Goal: Task Accomplishment & Management: Use online tool/utility

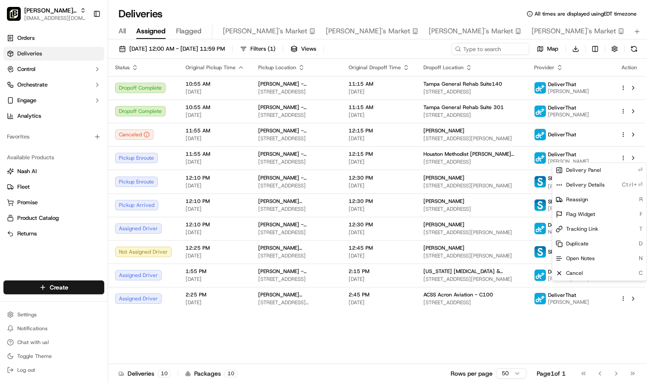
click at [168, 53] on html "[PERSON_NAME] Parent Org [EMAIL_ADDRESS][DOMAIN_NAME] Toggle Sidebar Orders Del…" at bounding box center [323, 191] width 647 height 383
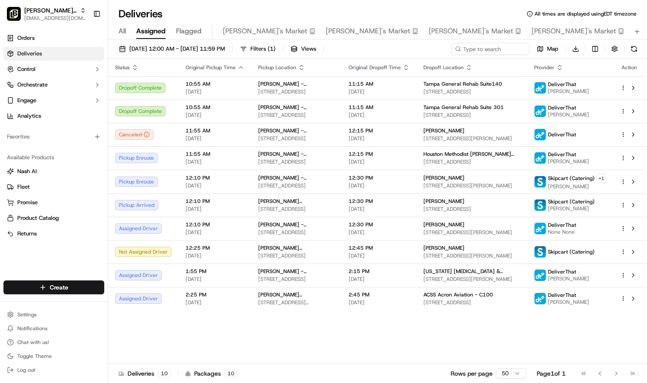
click at [168, 53] on button "[DATE] 12:00 AM - [DATE] 11:59 PM" at bounding box center [172, 49] width 114 height 12
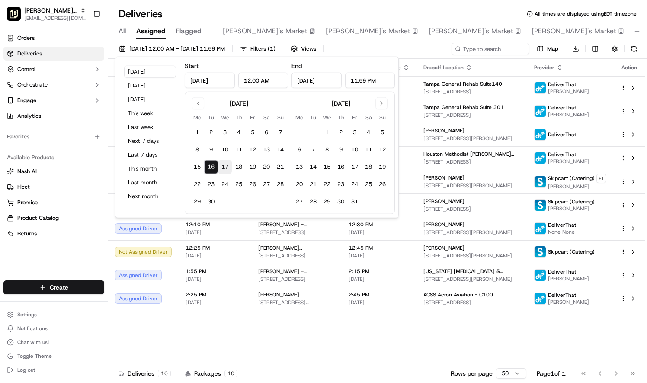
click at [227, 165] on button "17" at bounding box center [225, 167] width 14 height 14
type input "[DATE]"
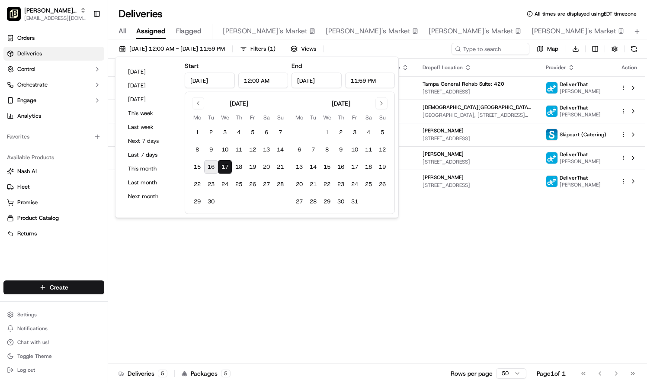
click at [604, 253] on div "Status Original Pickup Time Pickup Location Original Dropoff Time Dropoff Locat…" at bounding box center [376, 211] width 537 height 305
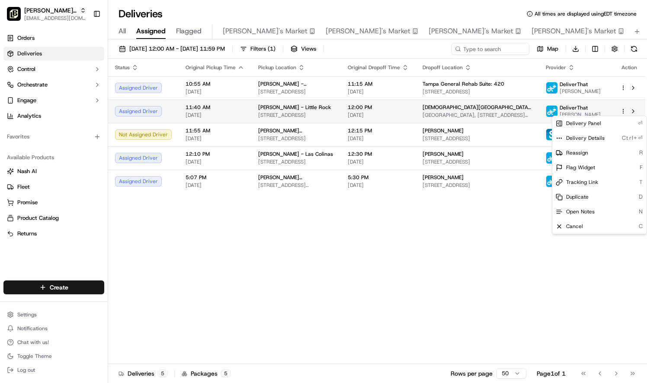
click at [624, 112] on html "Pei Wei Parent Org liz.janeway@peiwei.com Toggle Sidebar Orders Deliveries Cont…" at bounding box center [323, 191] width 647 height 383
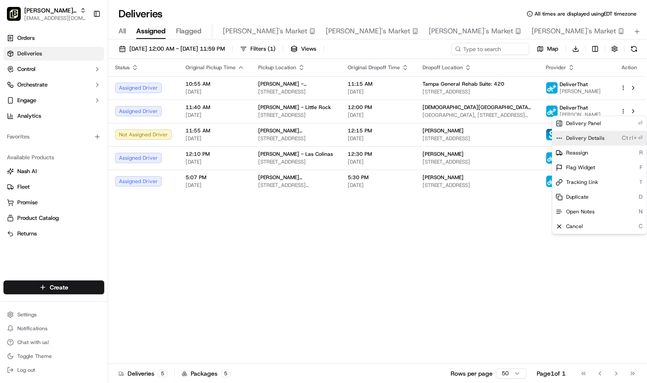
click at [595, 137] on span "Delivery Details" at bounding box center [585, 137] width 38 height 7
click at [163, 50] on html "Pei Wei Parent Org liz.janeway@peiwei.com Toggle Sidebar Orders Deliveries Cont…" at bounding box center [323, 191] width 647 height 383
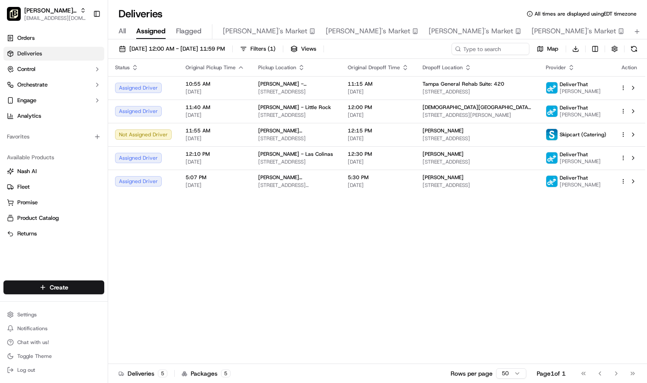
click at [163, 50] on span "[DATE] 12:00 AM - [DATE] 11:59 PM" at bounding box center [177, 49] width 96 height 8
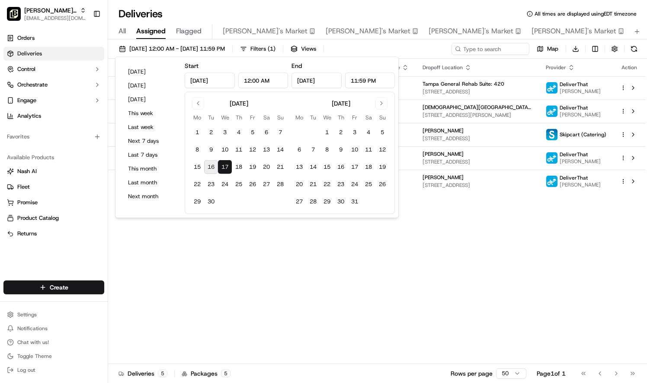
click at [209, 168] on button "16" at bounding box center [211, 167] width 14 height 14
type input "[DATE]"
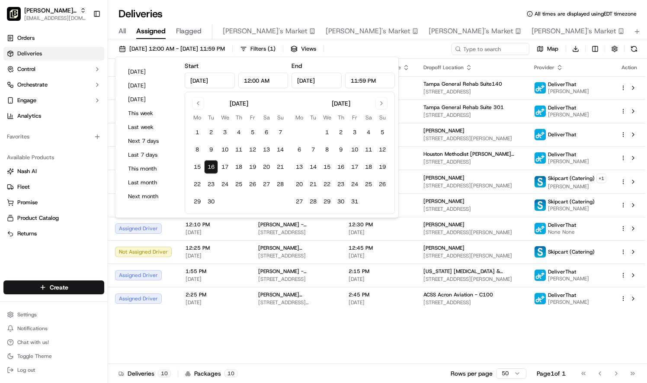
click at [173, 320] on div "Status Original Pickup Time Pickup Location Original Dropoff Time Dropoff Locat…" at bounding box center [376, 211] width 537 height 305
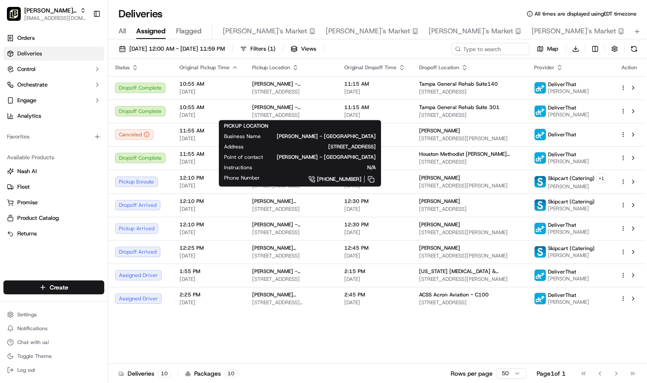
click at [456, 345] on div "Status Original Pickup Time Pickup Location Original Dropoff Time Dropoff Locat…" at bounding box center [376, 211] width 537 height 305
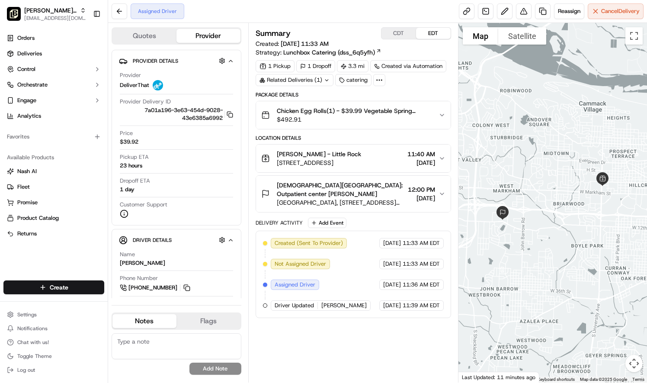
click at [425, 111] on span "Chicken Egg Rolls(1) - $39.99 Vegetable Spring Rolls(1) - $33.99 Chicken Entree…" at bounding box center [354, 110] width 155 height 9
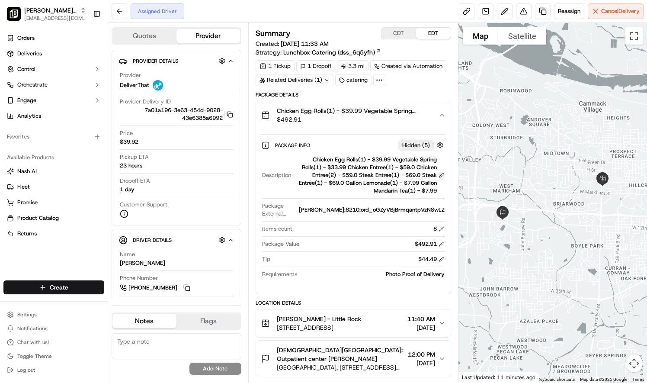
click at [441, 176] on button at bounding box center [441, 175] width 6 height 6
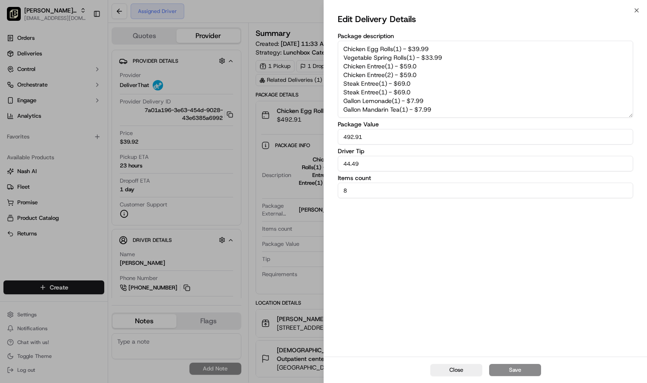
drag, startPoint x: 438, startPoint y: 108, endPoint x: 344, endPoint y: 45, distance: 113.3
click at [344, 45] on textarea "Chicken Egg Rolls(1) - $39.99 Vegetable Spring Rolls(1) - $33.99 Chicken Entree…" at bounding box center [485, 79] width 295 height 77
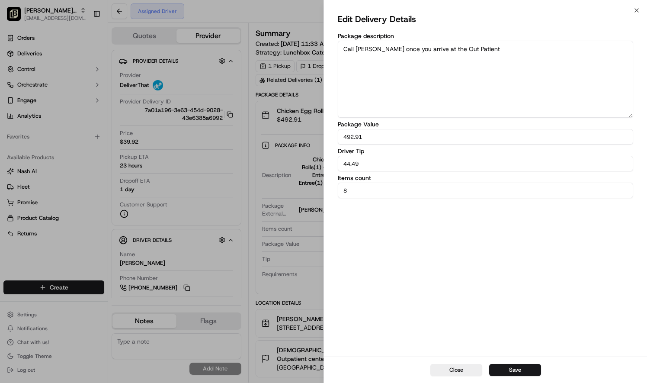
type textarea "Call Lawrence once you arrive at the Out Patient"
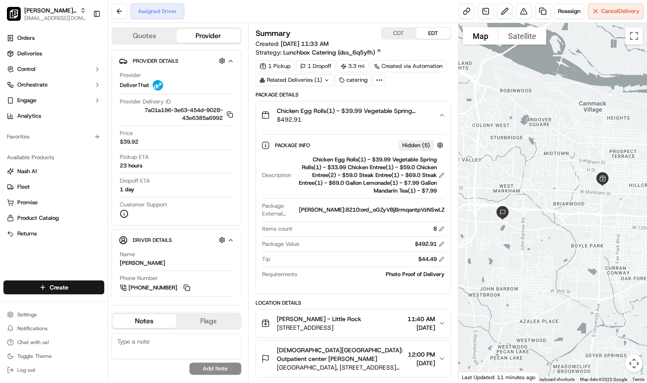
click at [414, 163] on div "Chicken Egg Rolls(1) - $39.99 Vegetable Spring Rolls(1) - $33.99 Chicken Entree…" at bounding box center [369, 175] width 150 height 39
click at [442, 173] on button at bounding box center [441, 175] width 6 height 6
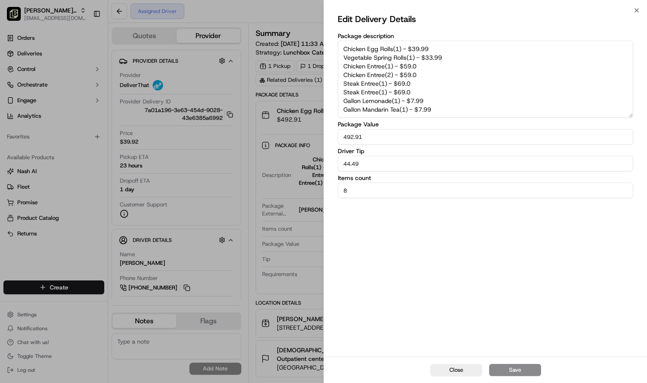
drag, startPoint x: 442, startPoint y: 106, endPoint x: 329, endPoint y: 45, distance: 129.0
click at [329, 45] on div "Edit Delivery Details Package description Chicken Egg Rolls(1) - $39.99 Vegetab…" at bounding box center [485, 183] width 323 height 346
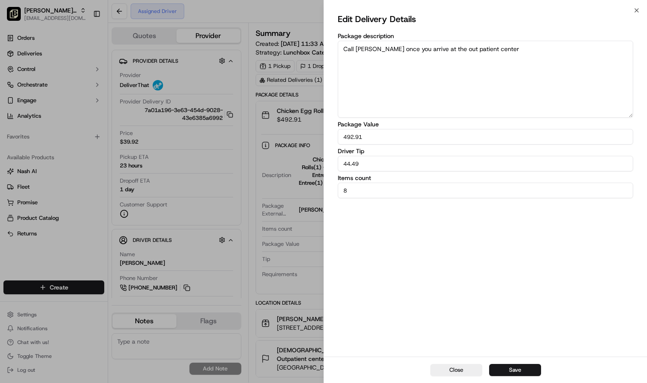
click at [516, 48] on textarea "Call Lawerence once you arrive at the out patient center" at bounding box center [485, 79] width 295 height 77
paste textarea "901) 692-1815"
type textarea "Call Lawerence once you arrive at the out patient center 901) 692-1815"
click at [517, 368] on button "Save" at bounding box center [515, 370] width 52 height 12
